Goal: Task Accomplishment & Management: Complete application form

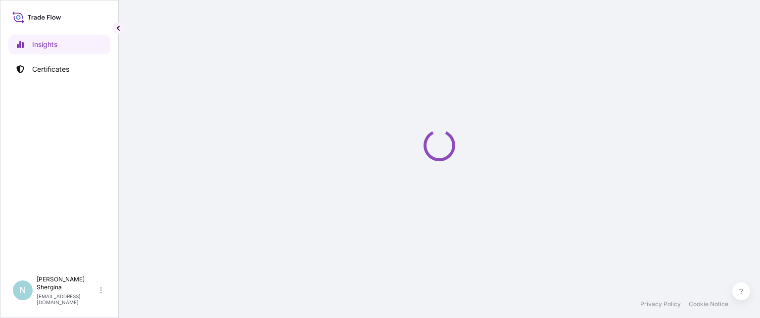
select select "2025"
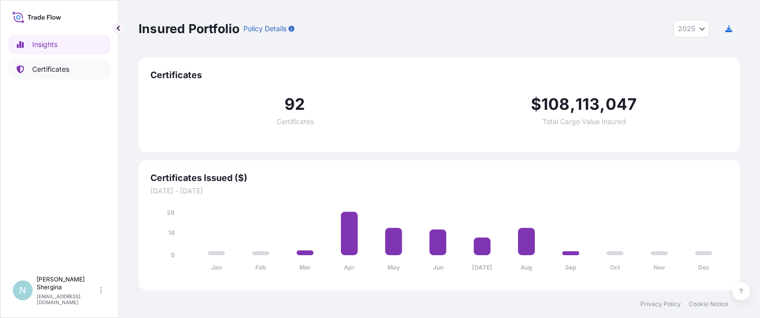
click at [53, 65] on p "Certificates" at bounding box center [50, 69] width 37 height 10
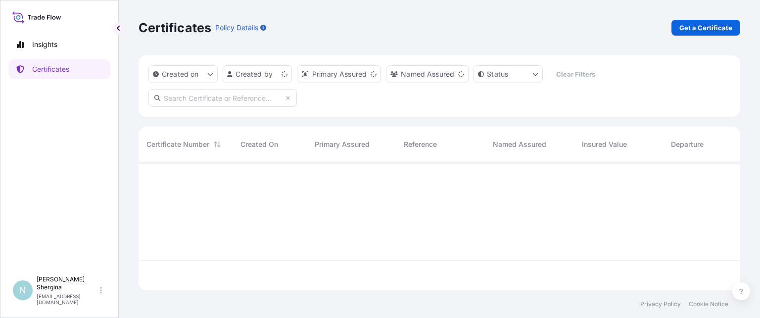
scroll to position [126, 594]
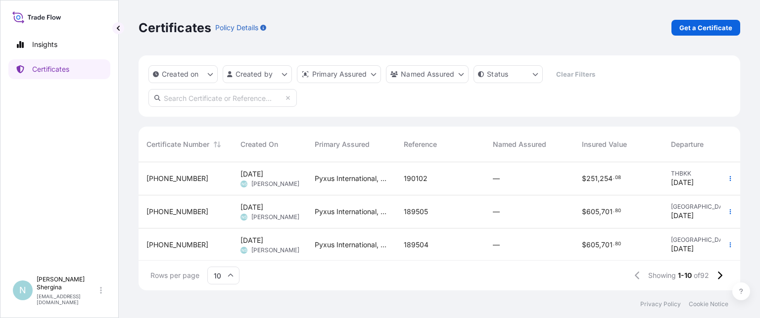
click at [241, 94] on input "text" at bounding box center [222, 98] width 148 height 18
paste input "189130"
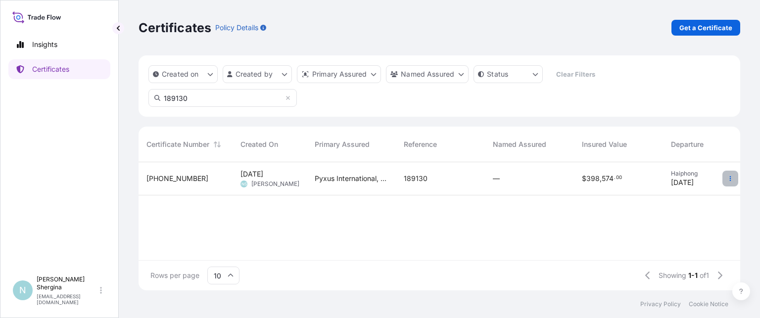
type input "189130"
click at [732, 180] on icon "button" at bounding box center [730, 179] width 6 height 6
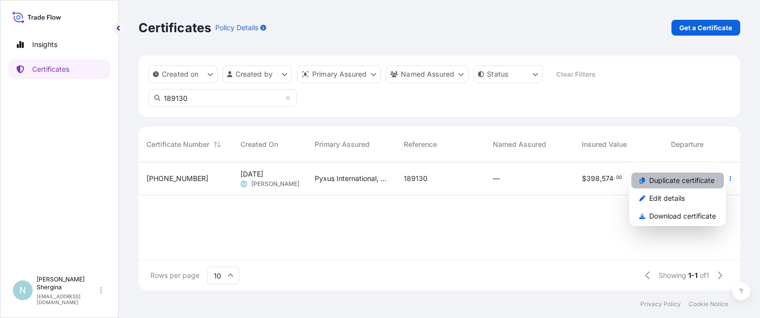
click at [701, 181] on p "Duplicate certificate" at bounding box center [681, 181] width 65 height 10
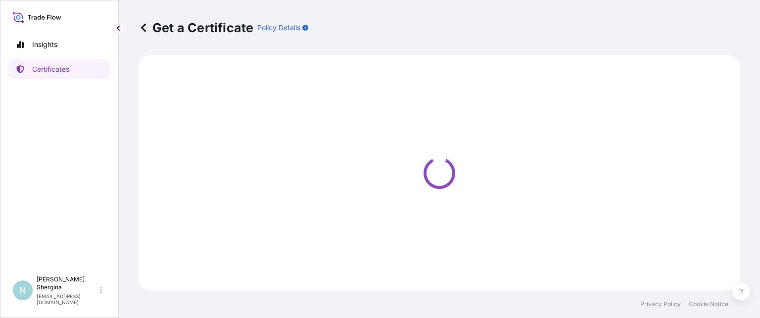
select select "Ocean Vessel"
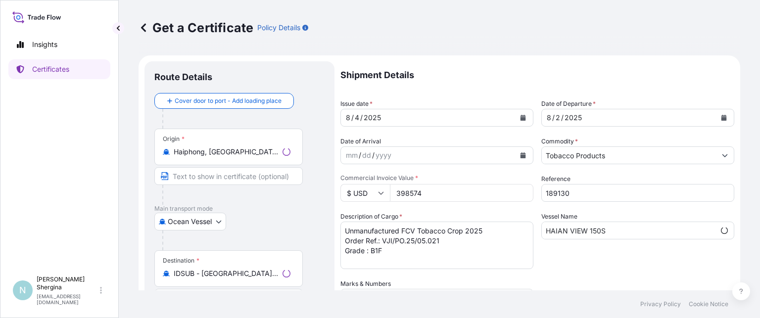
select select "31548"
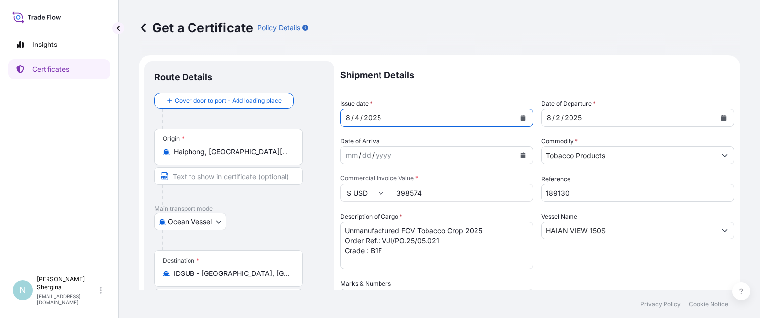
click at [520, 117] on icon "Calendar" at bounding box center [522, 118] width 5 height 6
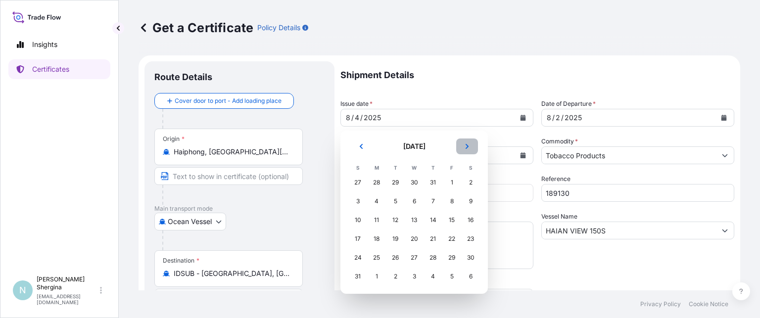
click at [469, 146] on icon "Next" at bounding box center [467, 146] width 6 height 6
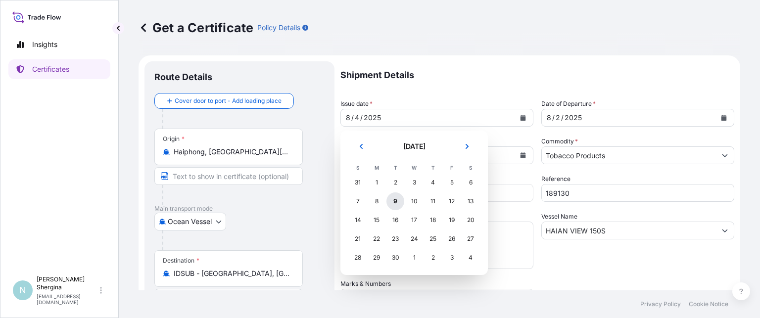
click at [394, 203] on div "9" at bounding box center [395, 201] width 18 height 18
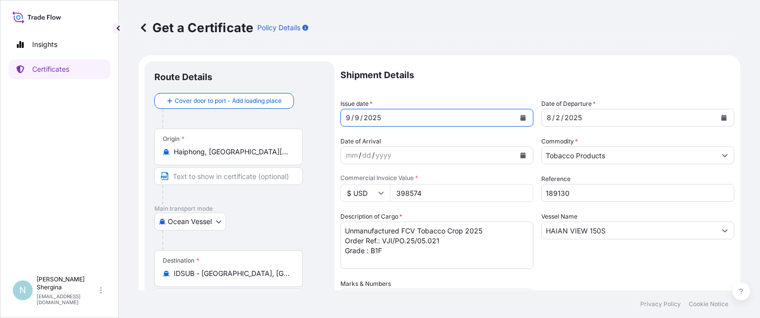
click at [716, 117] on button "Calendar" at bounding box center [724, 118] width 16 height 16
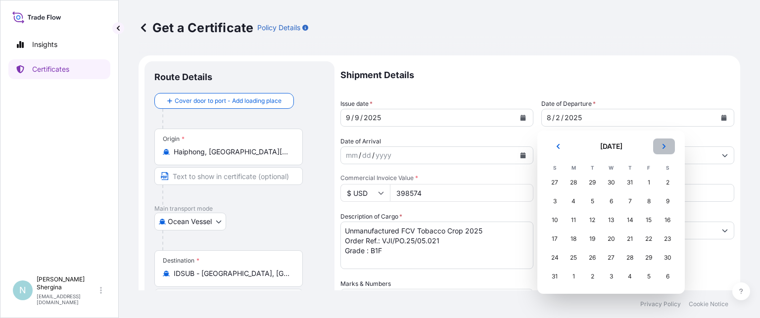
click at [665, 146] on icon "Next" at bounding box center [664, 146] width 6 height 6
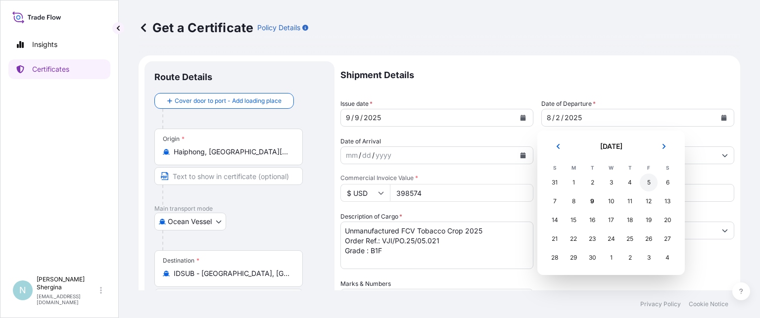
click at [652, 182] on div "5" at bounding box center [649, 183] width 18 height 18
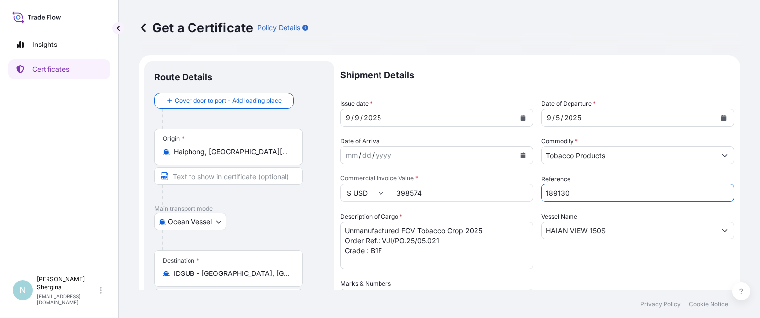
drag, startPoint x: 569, startPoint y: 191, endPoint x: 516, endPoint y: 189, distance: 53.0
click at [516, 189] on div "Shipment Details Issue date * [DATE] Date of Departure * [DATE] Date of Arrival…" at bounding box center [537, 278] width 394 height 434
paste input "824"
type input "189824"
drag, startPoint x: 610, startPoint y: 227, endPoint x: 495, endPoint y: 225, distance: 115.3
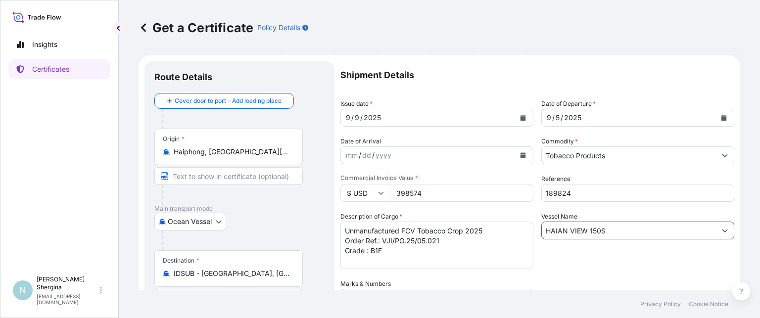
click at [496, 226] on div "Shipment Details Issue date * [DATE] Date of Departure * [DATE] Date of Arrival…" at bounding box center [537, 278] width 394 height 434
paste input "CAPE [PERSON_NAME] 157"
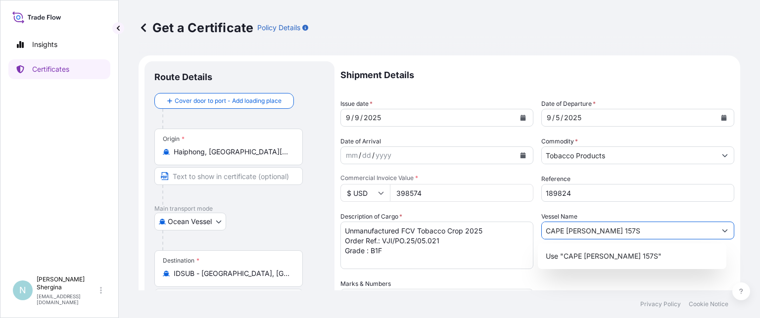
type input "CAPE [PERSON_NAME] 157S"
click at [531, 213] on div "Shipment Details Issue date * [DATE] Date of Departure * [DATE] Date of Arrival…" at bounding box center [537, 278] width 394 height 434
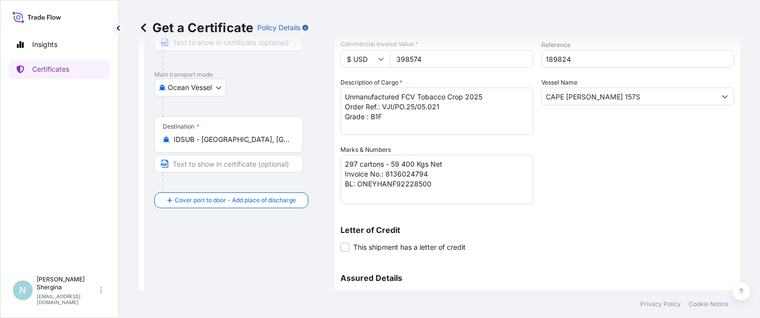
scroll to position [148, 0]
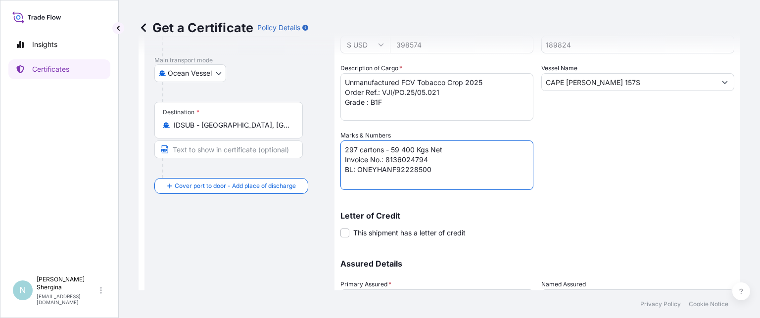
drag, startPoint x: 386, startPoint y: 160, endPoint x: 432, endPoint y: 158, distance: 46.0
click at [432, 158] on textarea "297 cartons - 59 400 Kgs Net Invoice No.: 8136024794 BL: ONEYHANF92228500" at bounding box center [436, 165] width 193 height 49
paste textarea "5055"
drag, startPoint x: 356, startPoint y: 170, endPoint x: 429, endPoint y: 176, distance: 73.4
click at [429, 176] on textarea "297 cartons - 59 400 Kgs Net Invoice No.: 8136024794 BL: ONEYHANF92228500" at bounding box center [436, 165] width 193 height 49
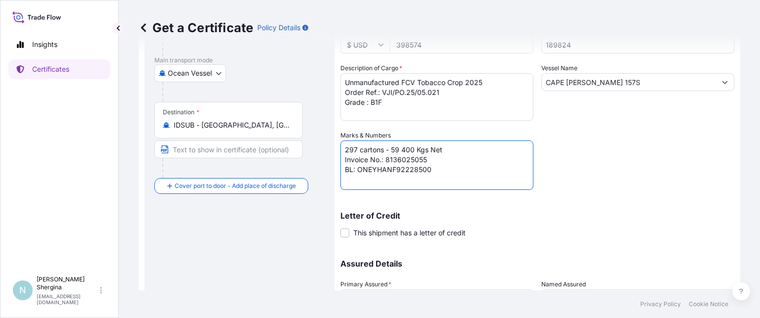
paste textarea "A5197"
type textarea "297 cartons - 59 400 Kgs Net Invoice No.: 8136025055 BL: ONEYHANFA5197500"
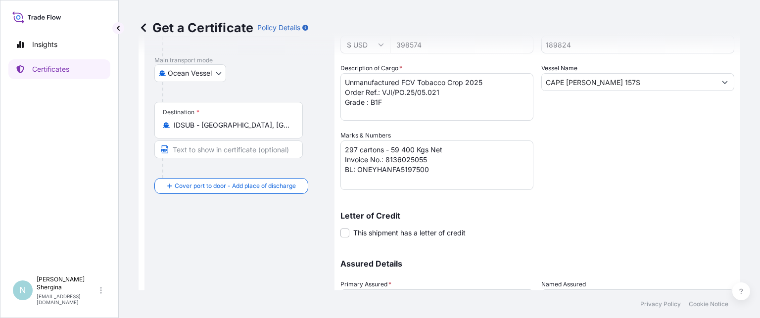
click at [574, 204] on div "Letter of Credit This shipment has a letter of credit Letter of credit * Letter…" at bounding box center [537, 219] width 394 height 38
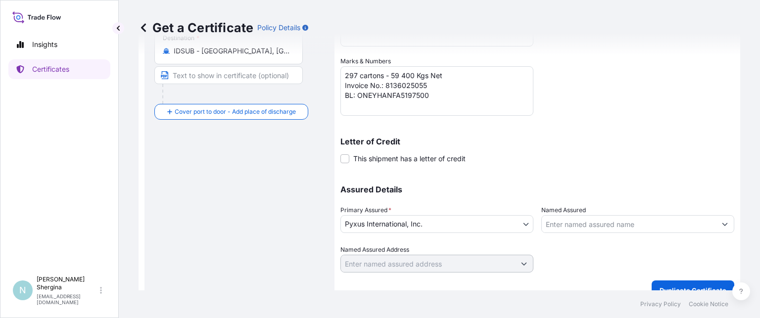
scroll to position [237, 0]
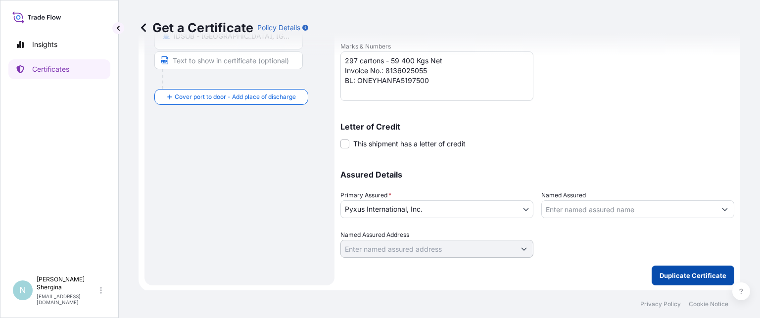
click at [662, 272] on p "Duplicate Certificate" at bounding box center [693, 276] width 67 height 10
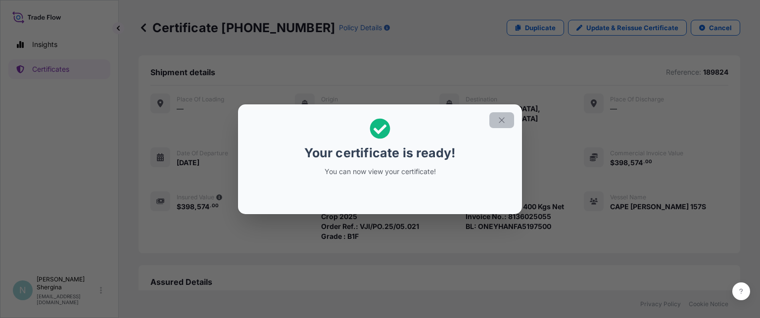
click at [504, 118] on icon "button" at bounding box center [501, 119] width 5 height 5
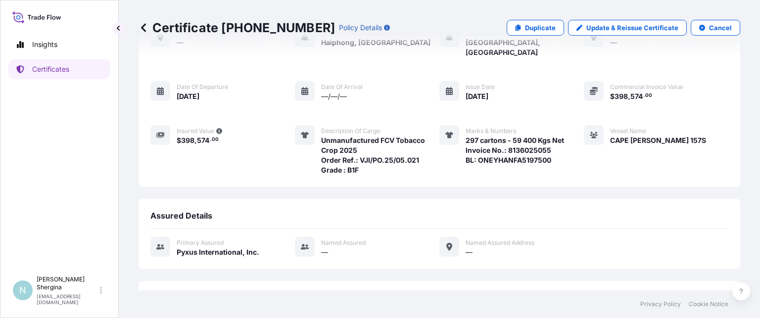
scroll to position [137, 0]
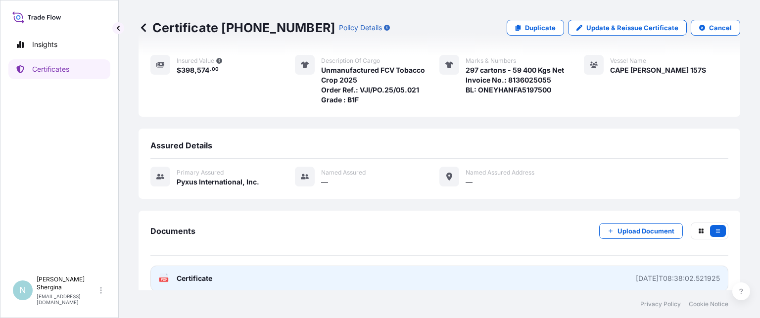
click at [636, 274] on div "[DATE]T08:38:02.521925" at bounding box center [678, 279] width 84 height 10
